Goal: Task Accomplishment & Management: Manage account settings

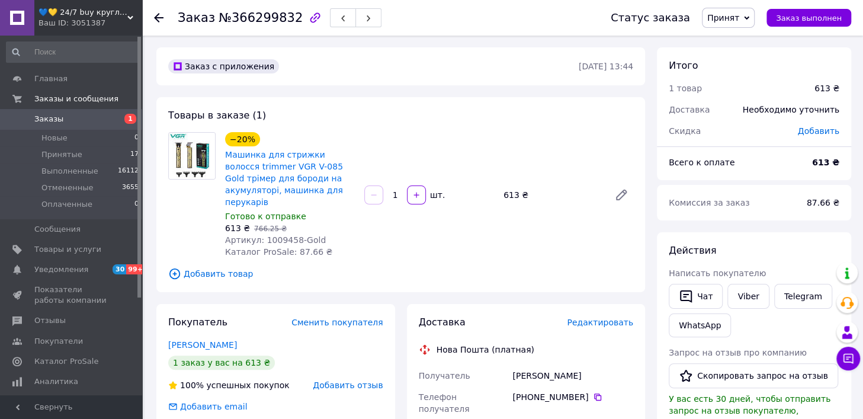
click at [66, 114] on span "Заказы" at bounding box center [71, 119] width 75 height 11
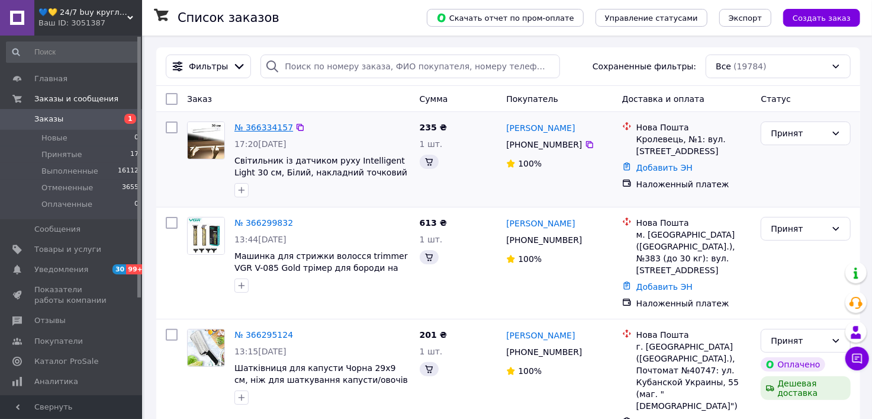
click at [261, 129] on link "№ 366334157" at bounding box center [263, 127] width 59 height 9
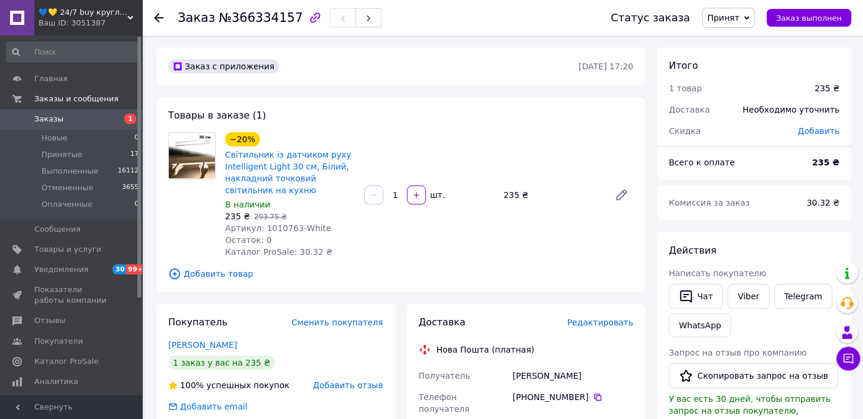
click at [83, 112] on link "Заказы 1" at bounding box center [73, 119] width 146 height 20
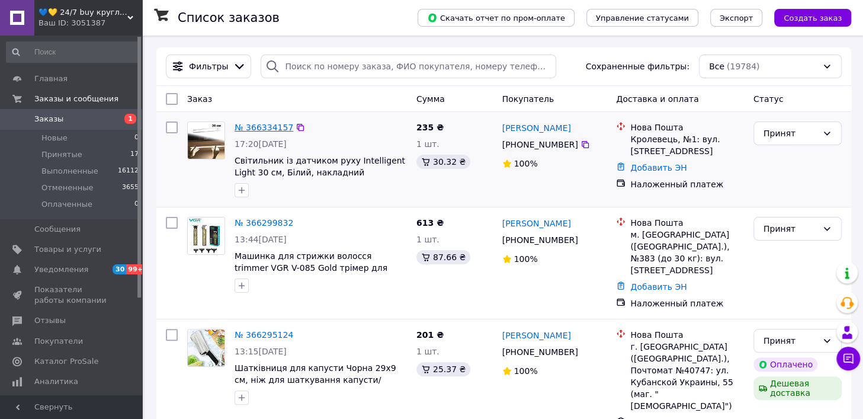
click at [269, 127] on link "№ 366334157" at bounding box center [263, 127] width 59 height 9
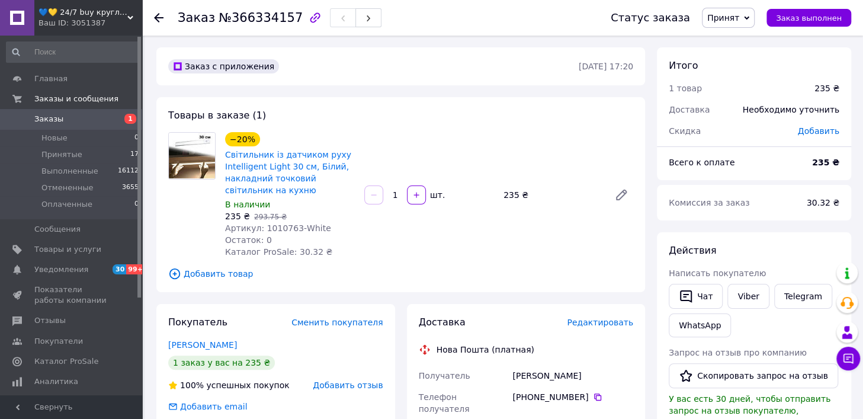
click at [67, 14] on span "💙💛 24/7 buy круглосуточный магазин с топовыми товарами 👌％🚚 ⤵" at bounding box center [82, 12] width 89 height 11
click at [88, 116] on span "Заказы" at bounding box center [71, 119] width 75 height 11
